Goal: Check status: Check status

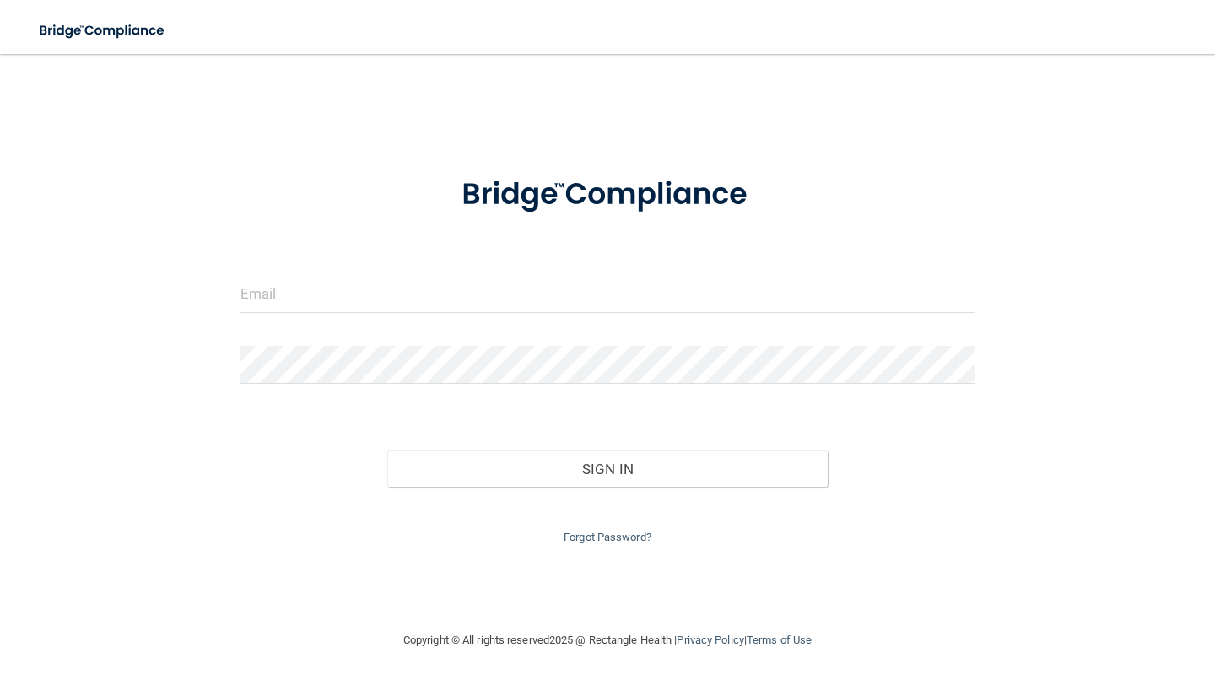
click at [419, 313] on div at bounding box center [607, 300] width 759 height 51
click at [419, 304] on input "email" at bounding box center [608, 294] width 734 height 38
type input "[EMAIL_ADDRESS][DOMAIN_NAME]"
click at [568, 445] on div "Sign In" at bounding box center [607, 452] width 759 height 71
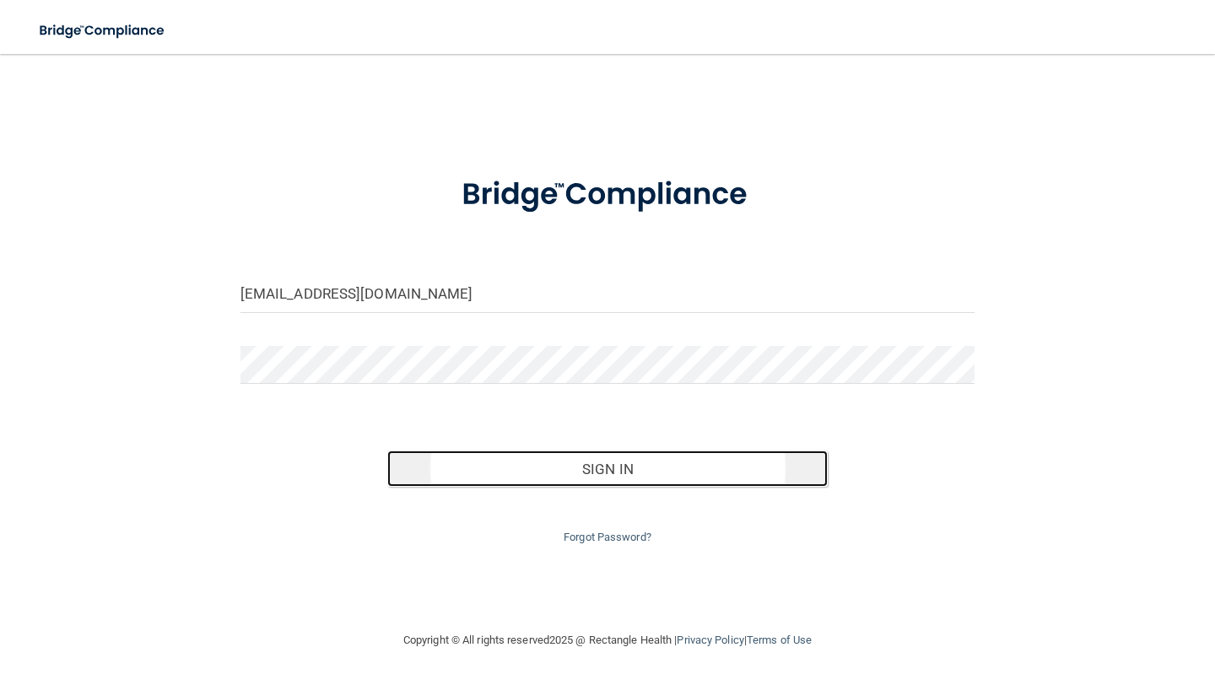
click at [575, 469] on button "Sign In" at bounding box center [607, 469] width 441 height 37
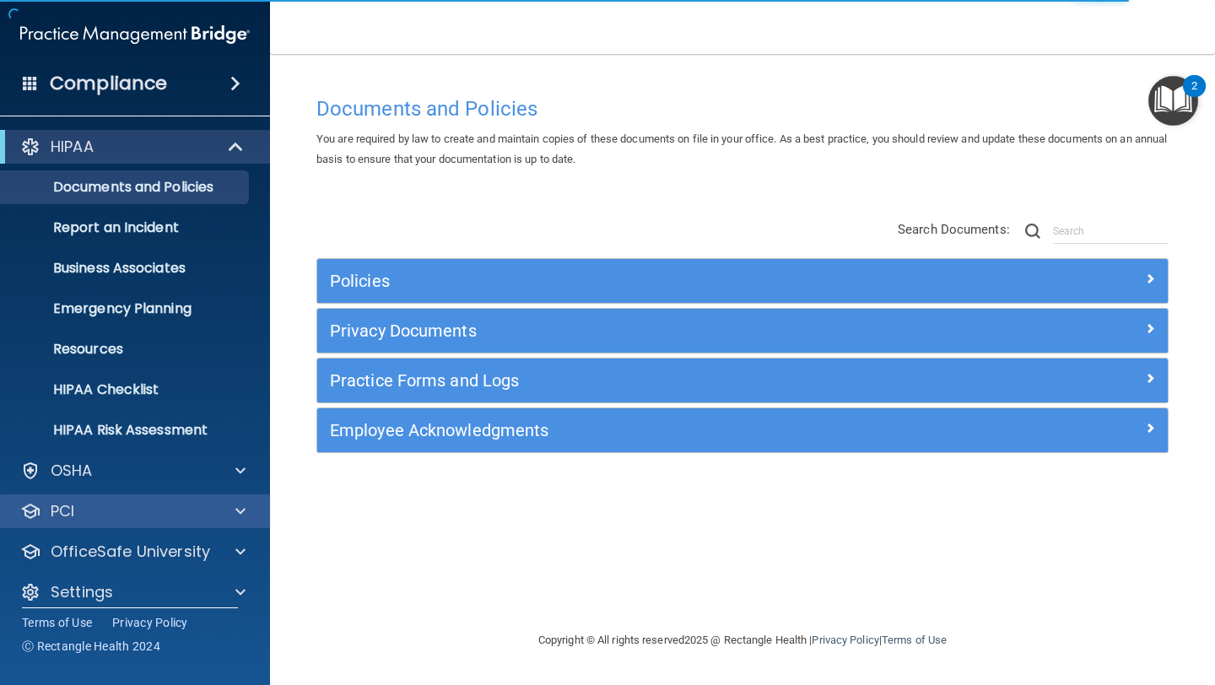
click at [212, 527] on div "PCI" at bounding box center [135, 512] width 271 height 34
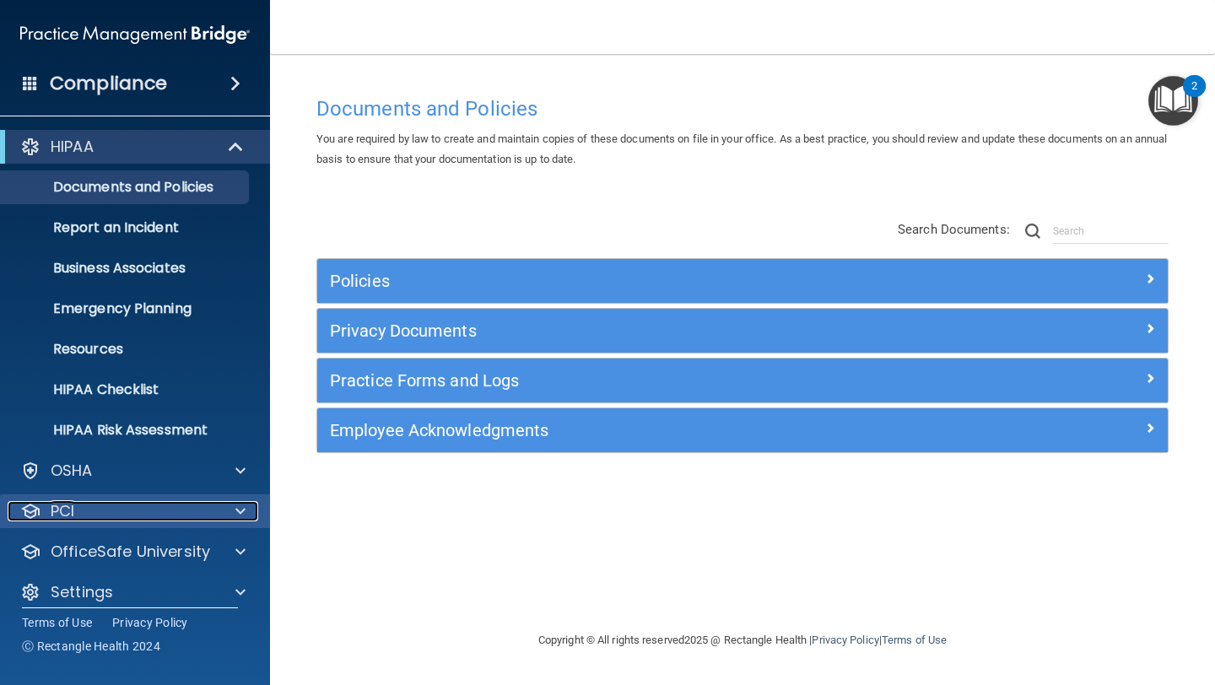
click at [240, 509] on span at bounding box center [240, 511] width 10 height 20
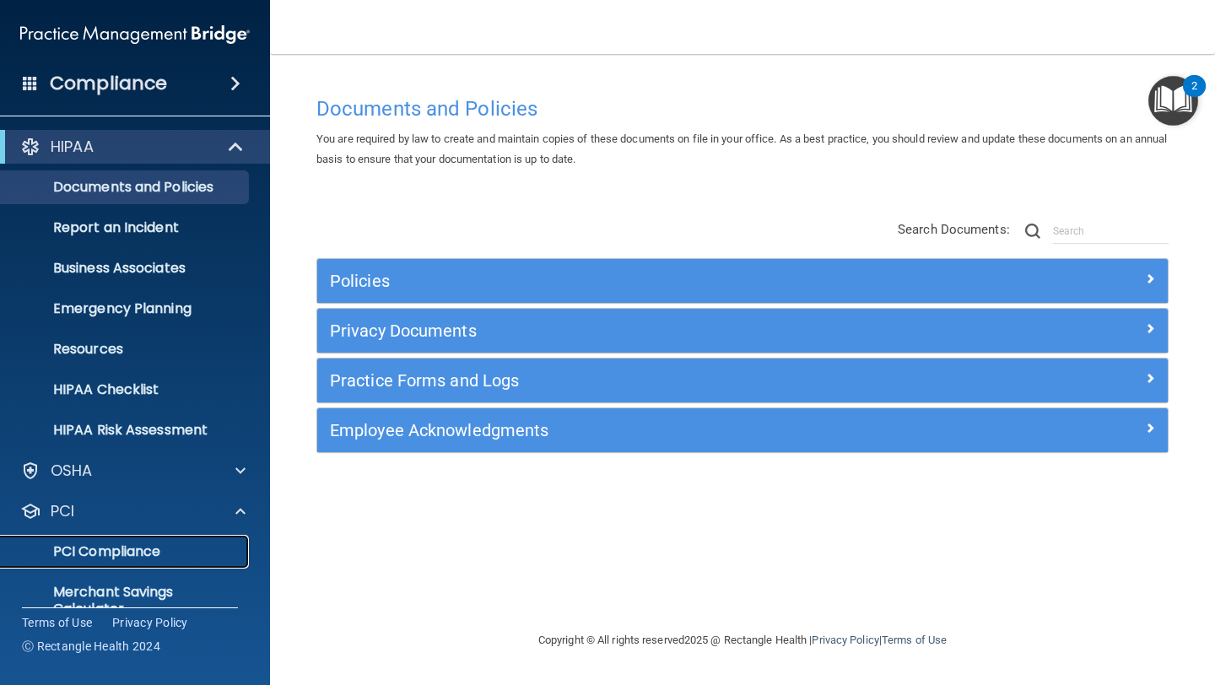
click at [160, 550] on p "PCI Compliance" at bounding box center [126, 551] width 230 height 17
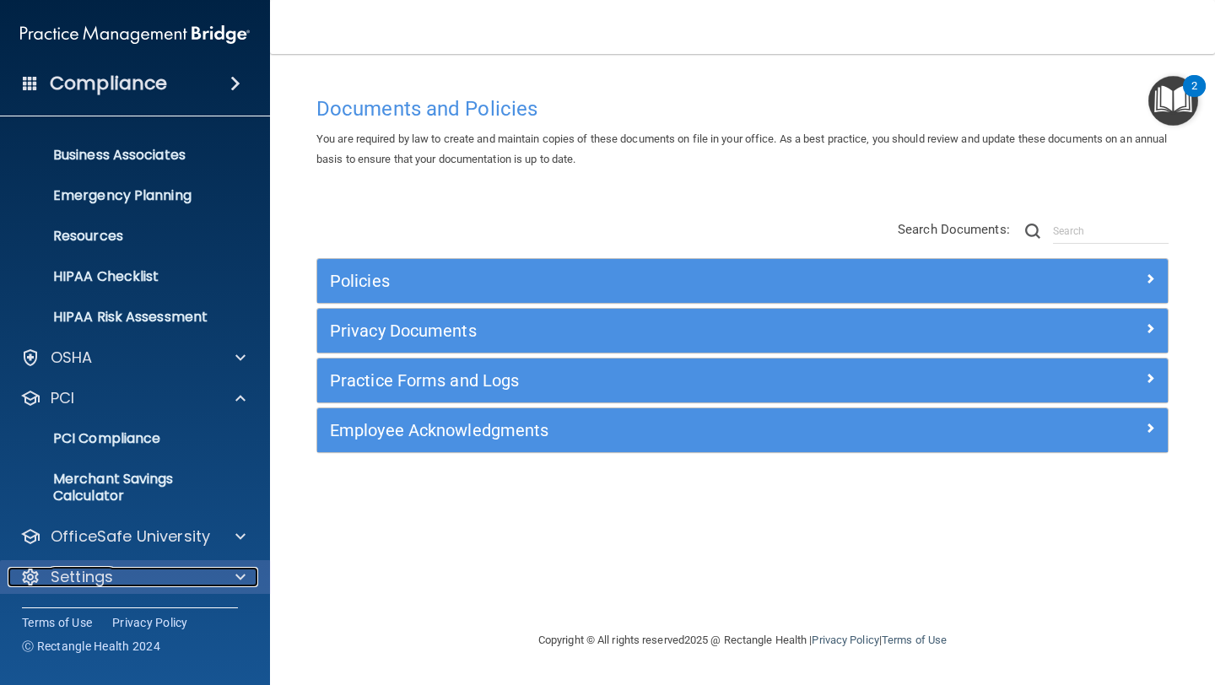
click at [106, 586] on p "Settings" at bounding box center [82, 577] width 62 height 20
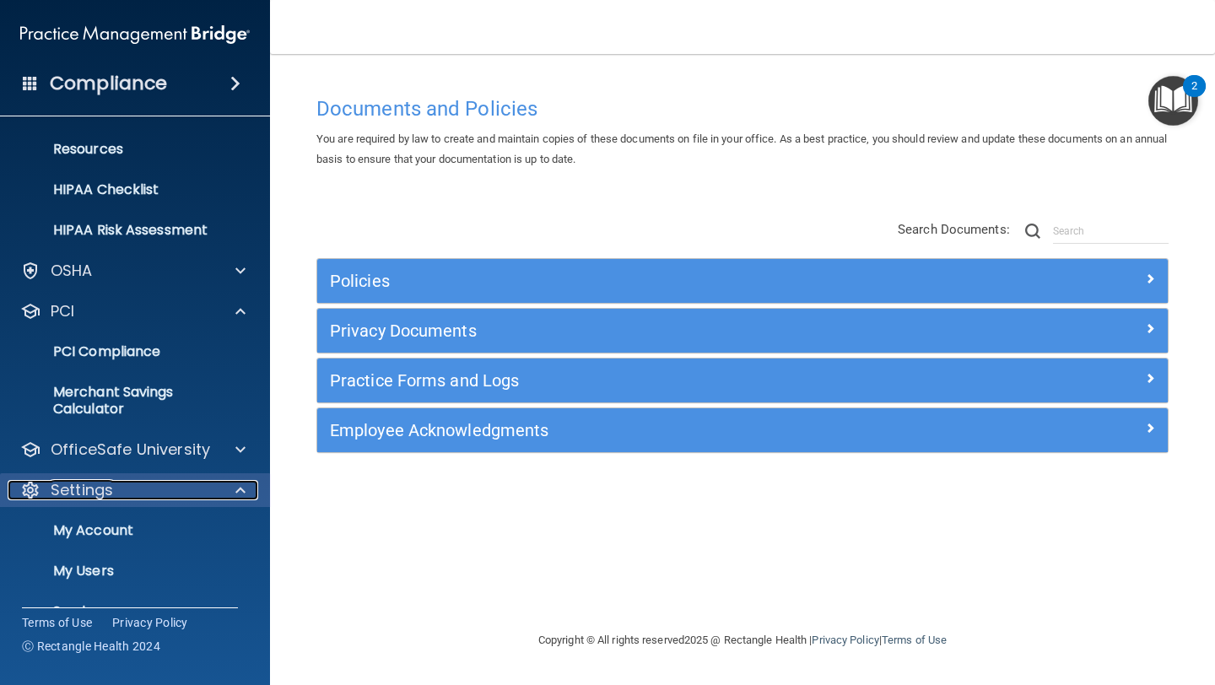
scroll to position [274, 0]
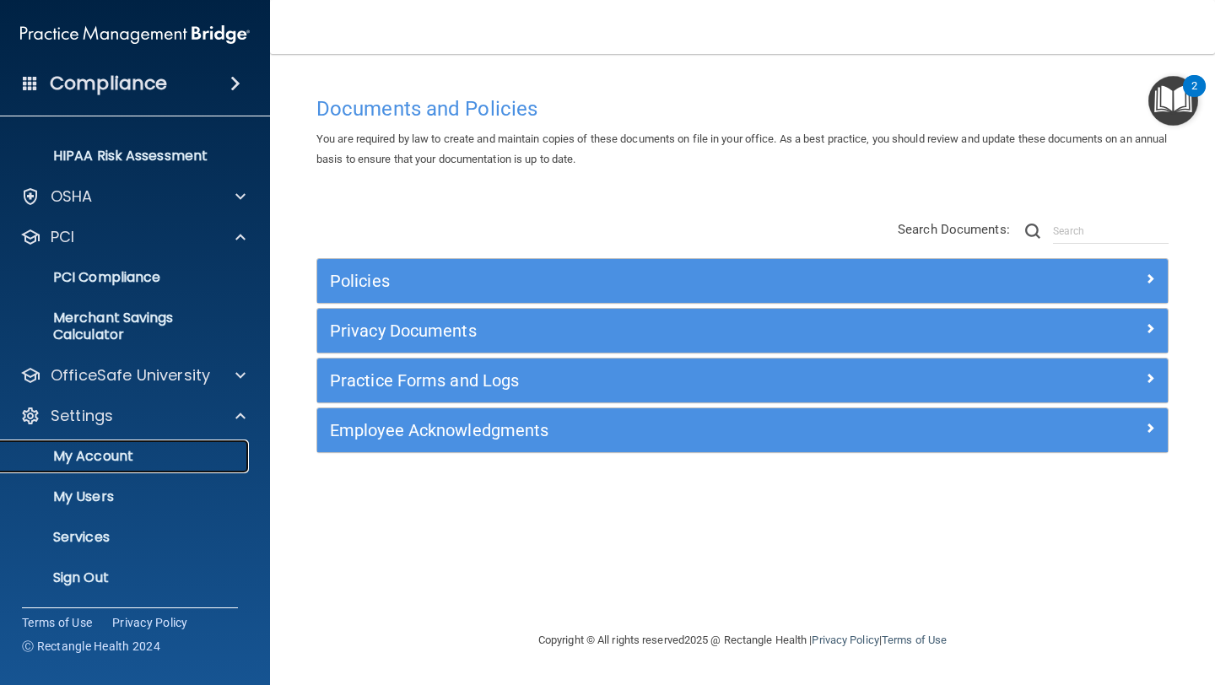
click at [112, 455] on p "My Account" at bounding box center [126, 456] width 230 height 17
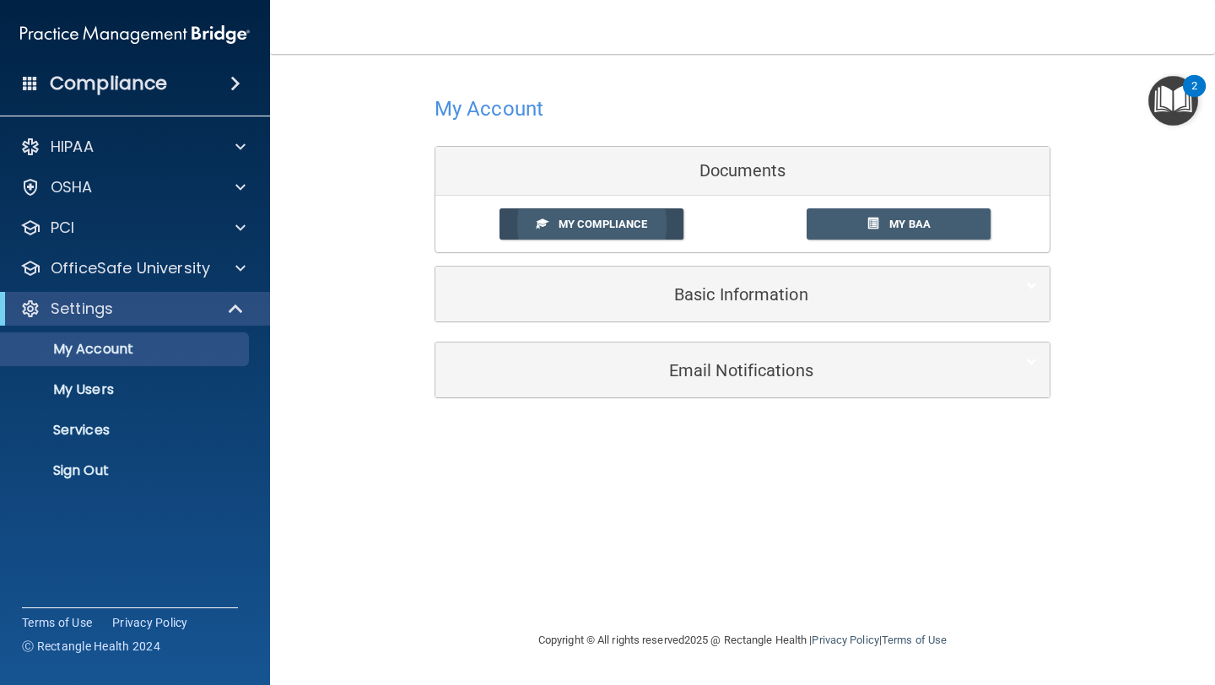
click at [644, 226] on span "My Compliance" at bounding box center [603, 224] width 89 height 13
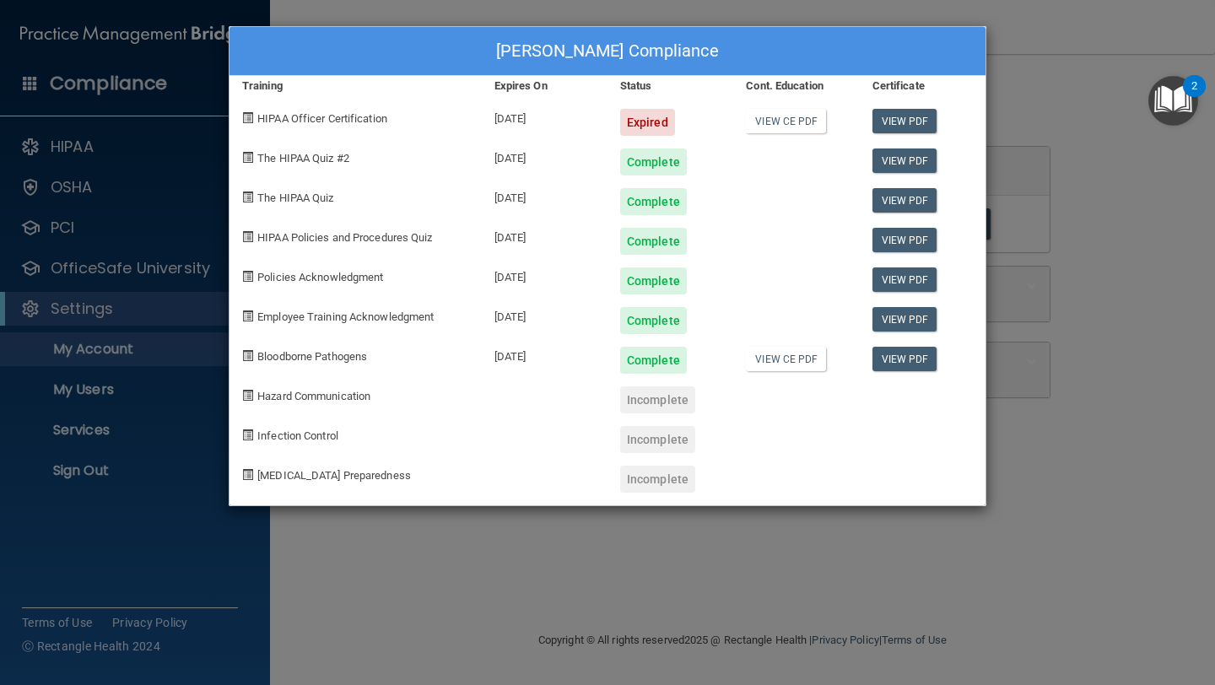
click at [511, 156] on div "[DATE]" at bounding box center [545, 156] width 126 height 40
click at [631, 125] on div "Expired" at bounding box center [647, 122] width 55 height 27
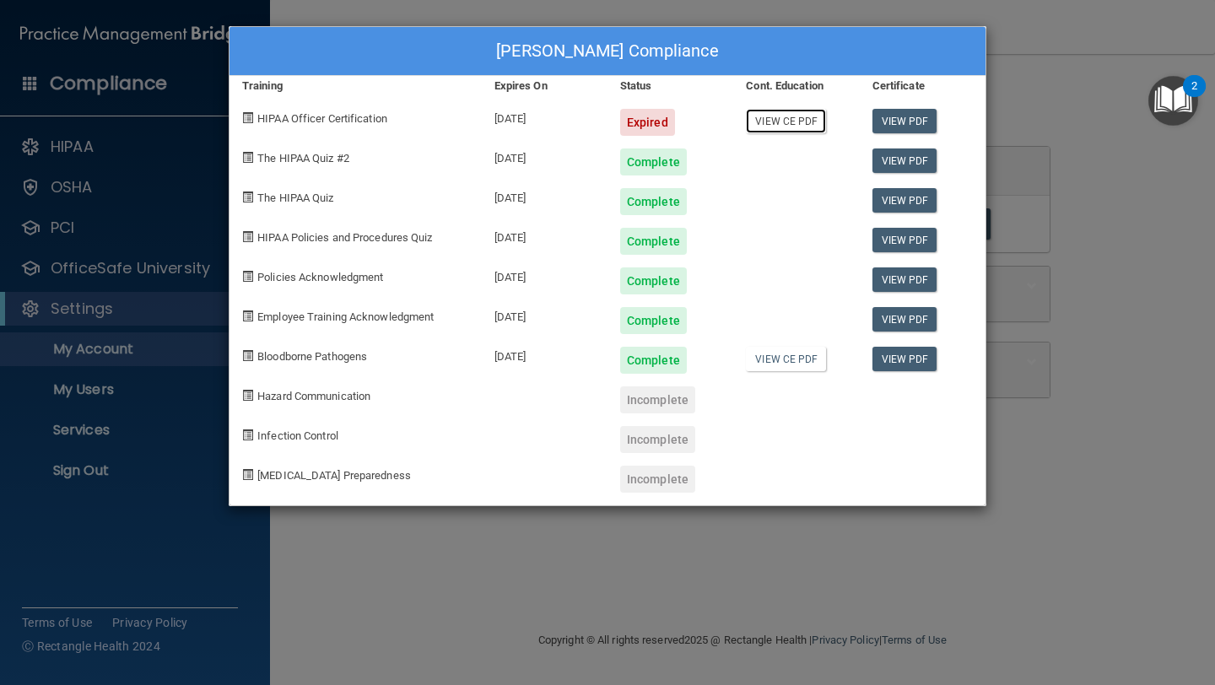
click at [783, 123] on link "View CE PDF" at bounding box center [786, 121] width 80 height 24
click at [1135, 241] on div "[PERSON_NAME] Compliance Training Expires On Status Cont. Education Certificate…" at bounding box center [607, 342] width 1215 height 685
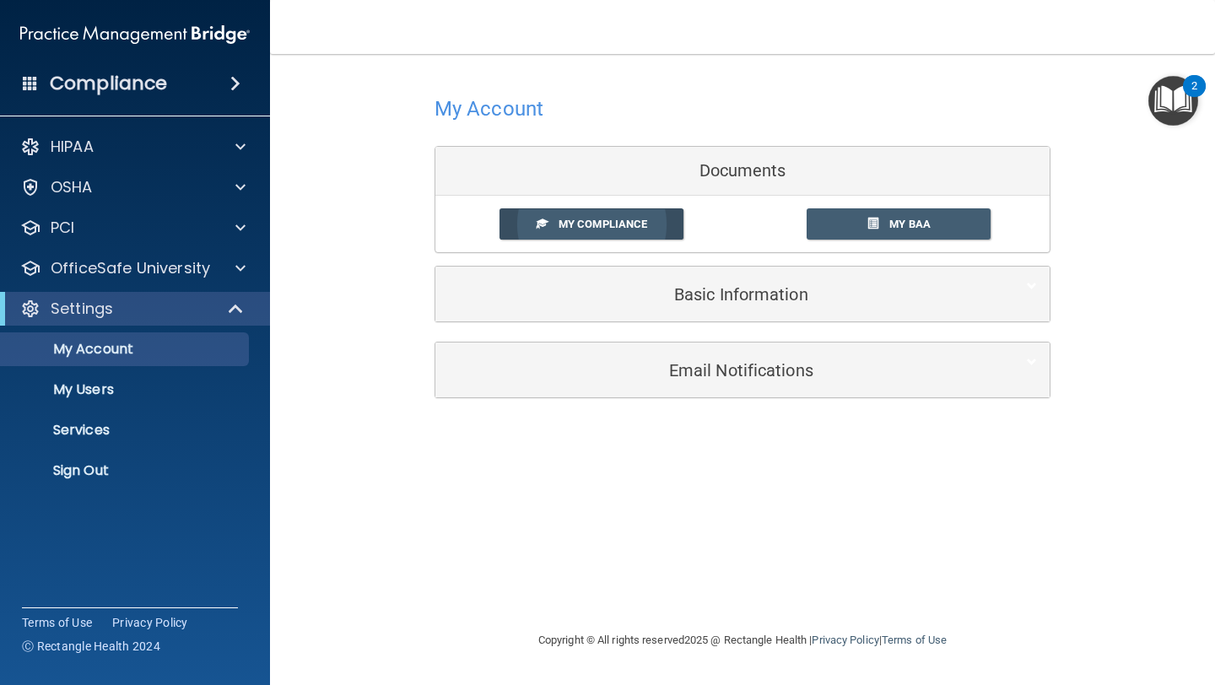
click at [615, 226] on span "My Compliance" at bounding box center [603, 224] width 89 height 13
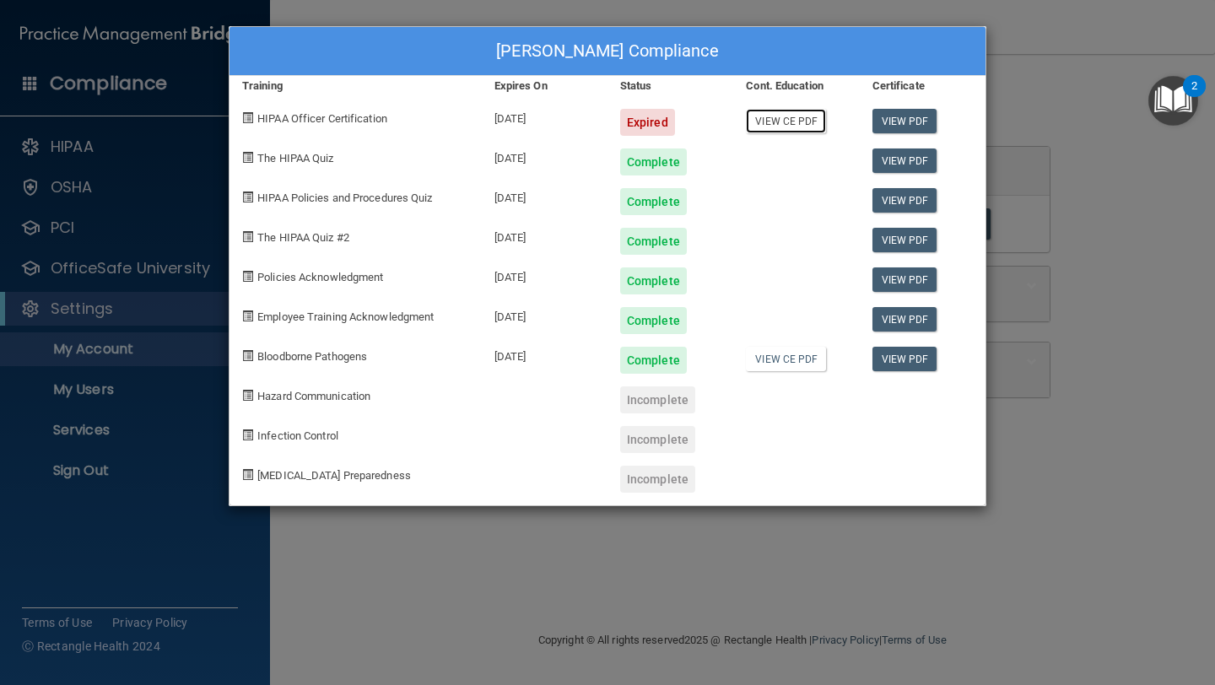
click at [764, 126] on link "View CE PDF" at bounding box center [786, 121] width 80 height 24
click at [1051, 95] on div "[PERSON_NAME] Compliance Training Expires On Status Cont. Education Certificate…" at bounding box center [607, 342] width 1215 height 685
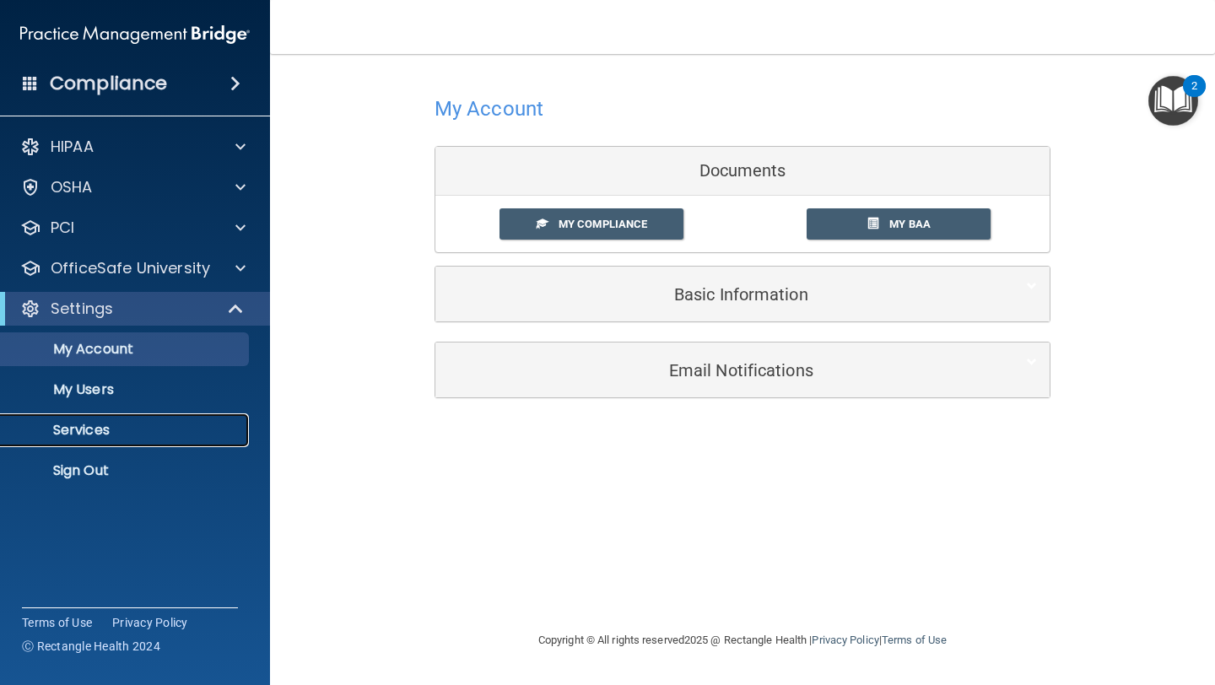
click at [123, 429] on p "Services" at bounding box center [126, 430] width 230 height 17
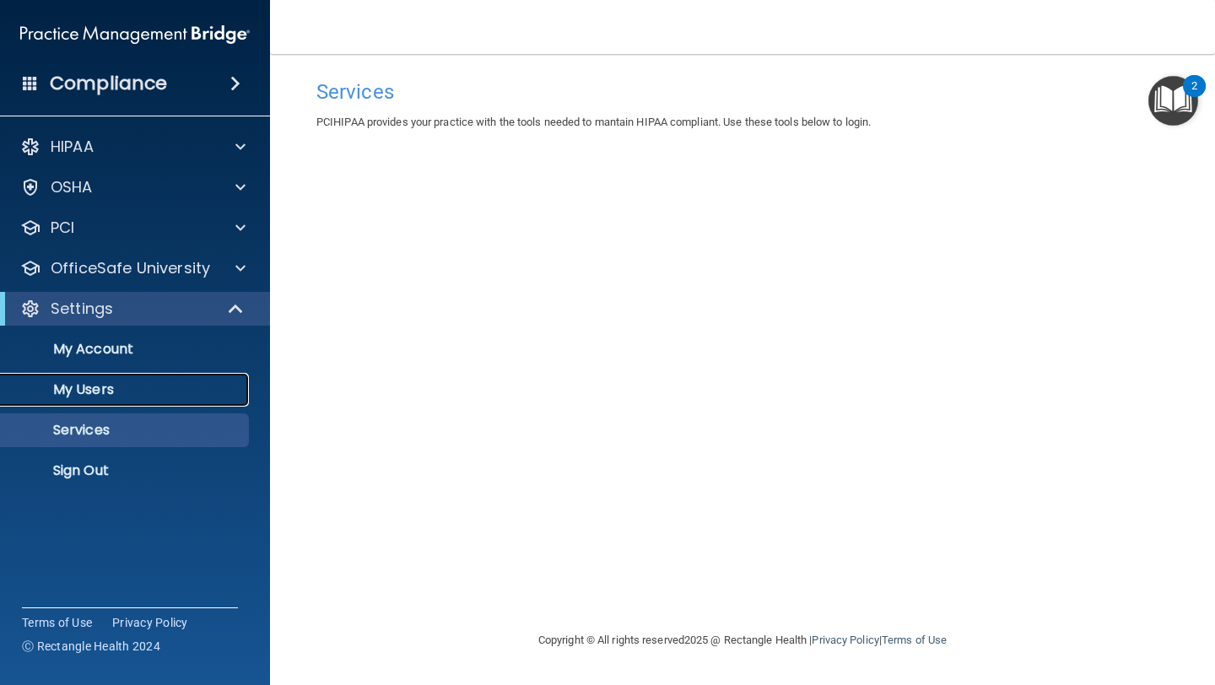
click at [76, 386] on p "My Users" at bounding box center [126, 389] width 230 height 17
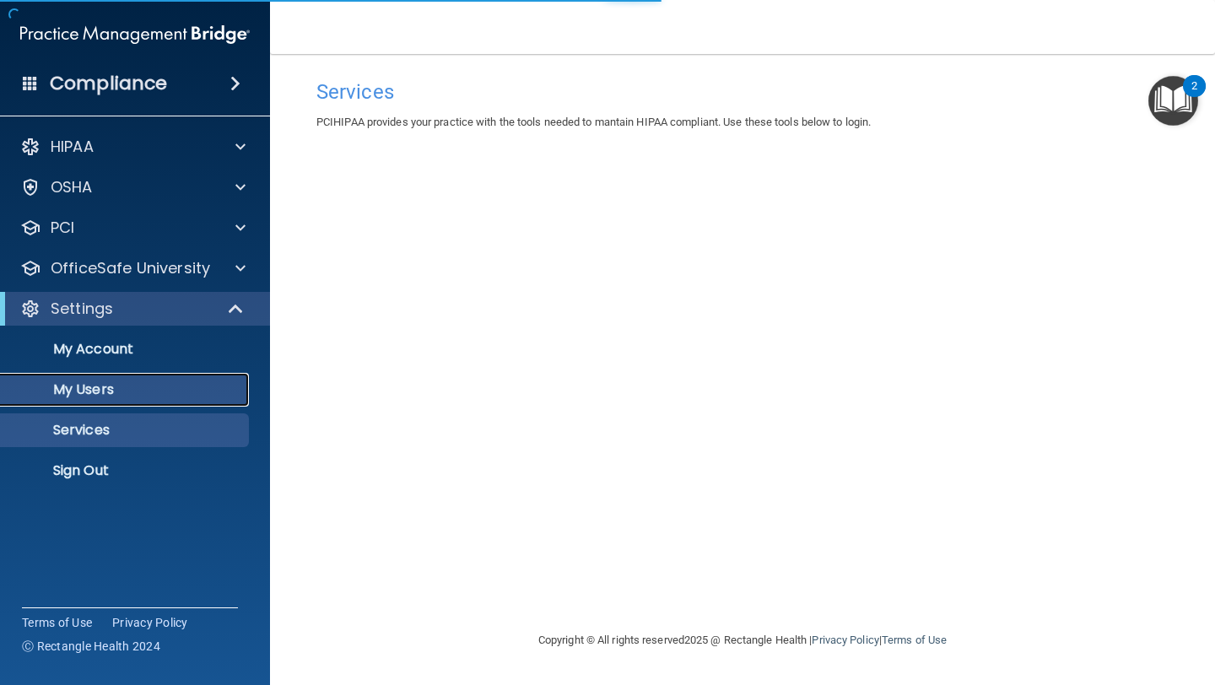
select select "20"
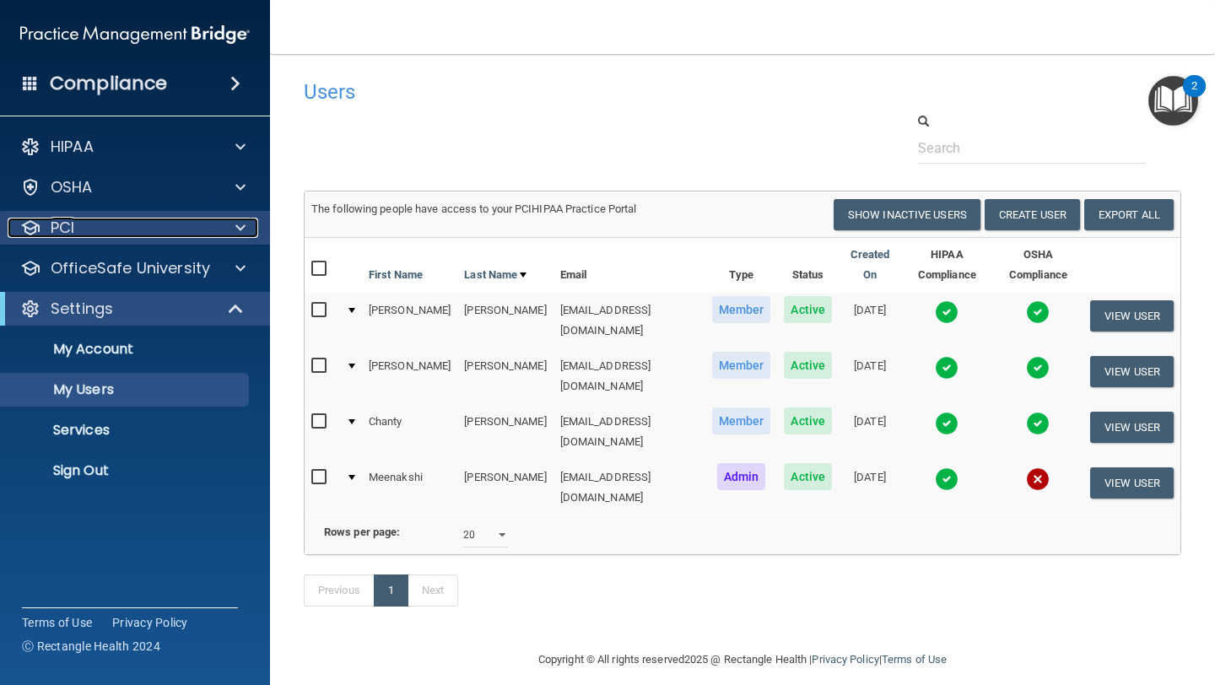
click at [78, 224] on div "PCI" at bounding box center [112, 228] width 209 height 20
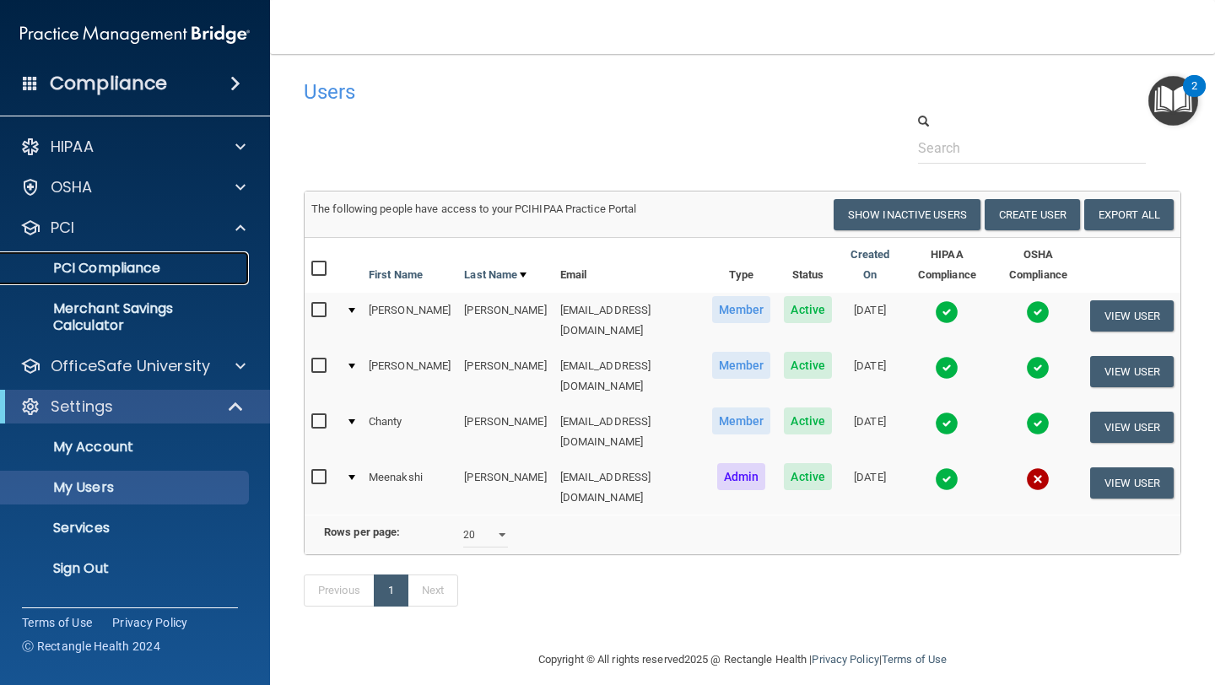
click at [84, 272] on p "PCI Compliance" at bounding box center [126, 268] width 230 height 17
